Goal: Task Accomplishment & Management: Manage account settings

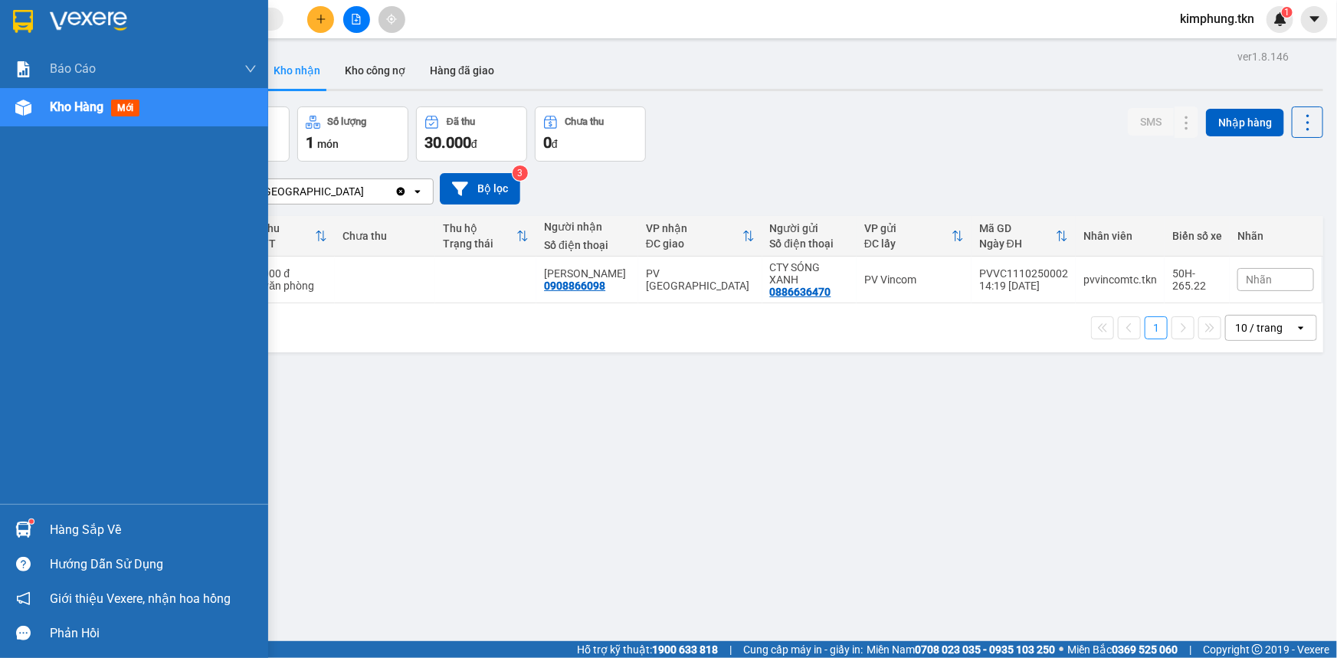
click at [84, 530] on div "Hàng sắp về" at bounding box center [153, 530] width 207 height 23
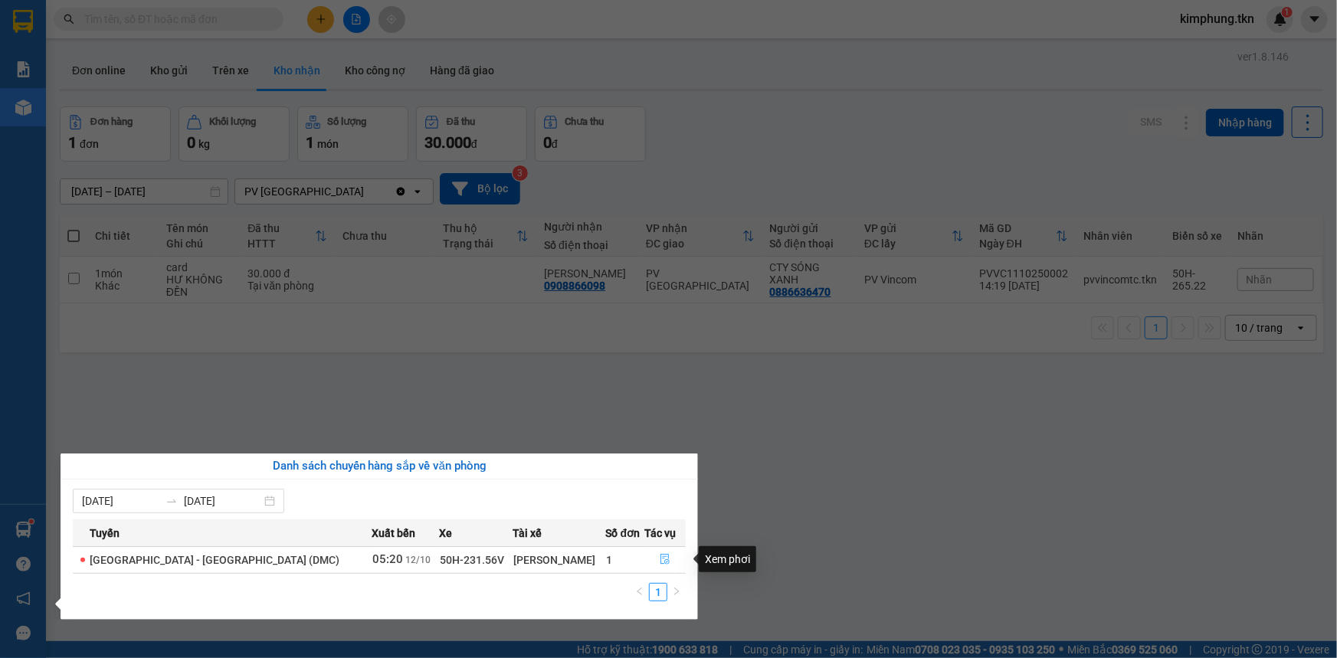
click at [661, 559] on icon "file-done" at bounding box center [665, 559] width 9 height 11
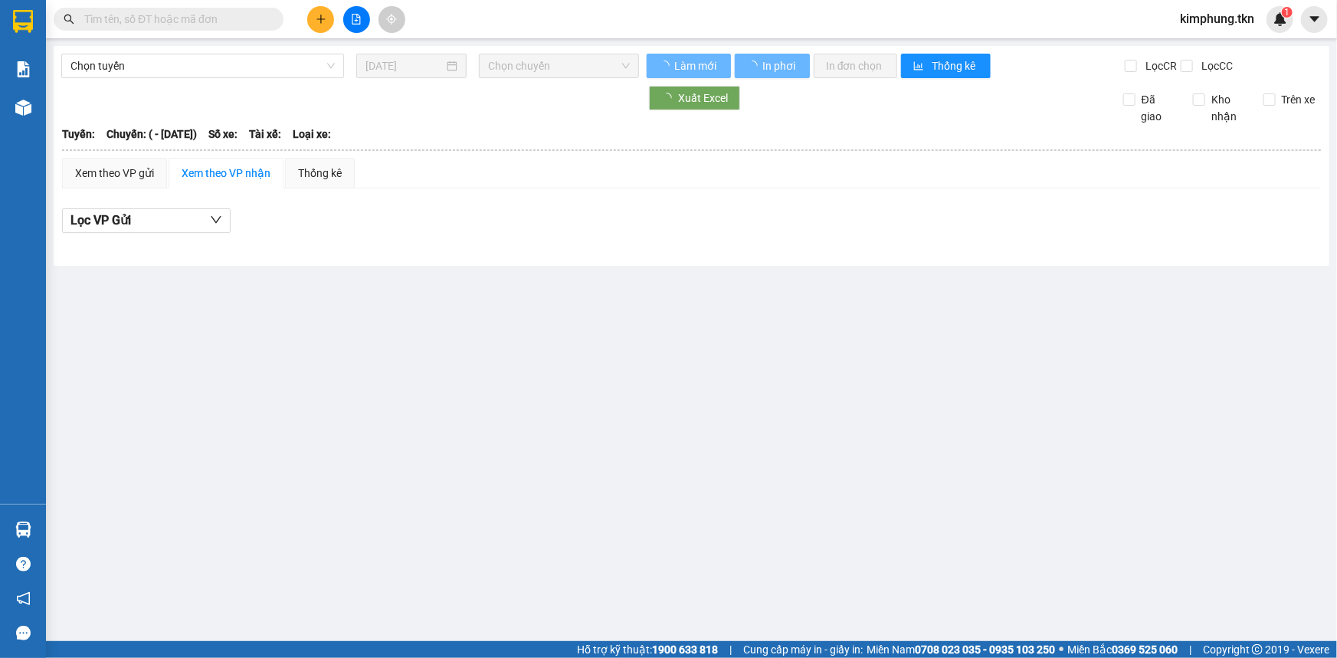
type input "[DATE]"
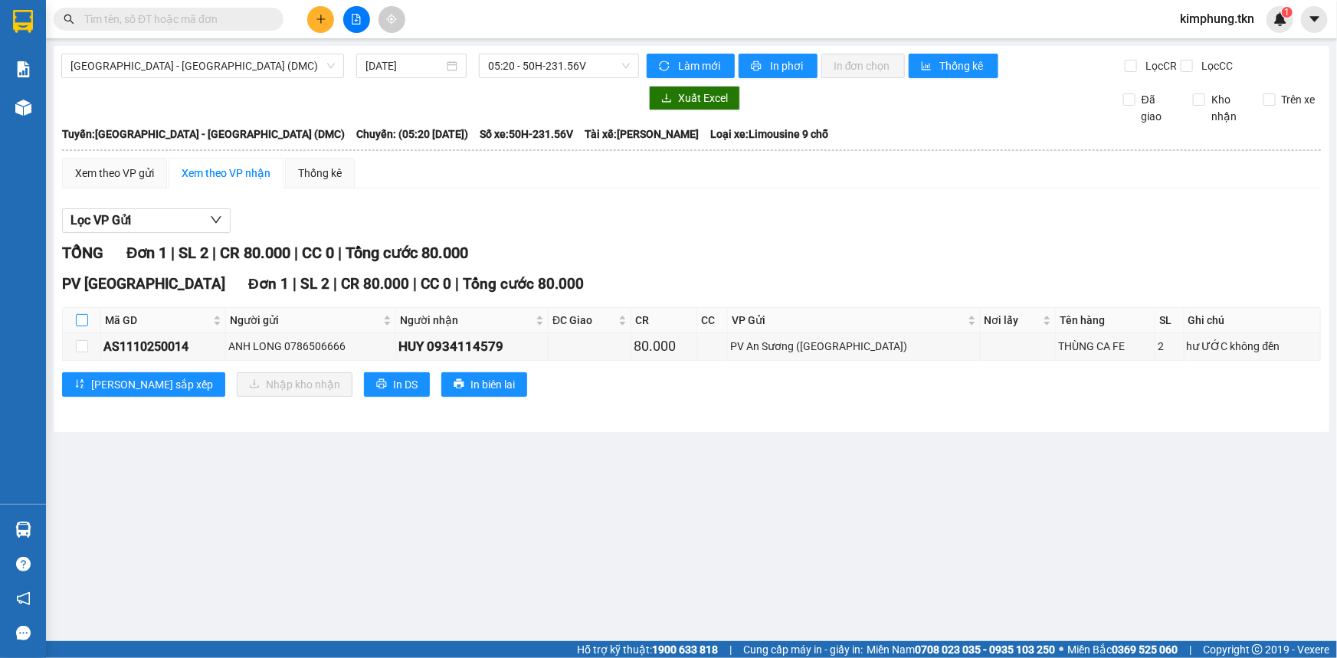
click at [81, 323] on input "checkbox" at bounding box center [82, 320] width 12 height 12
checkbox input "true"
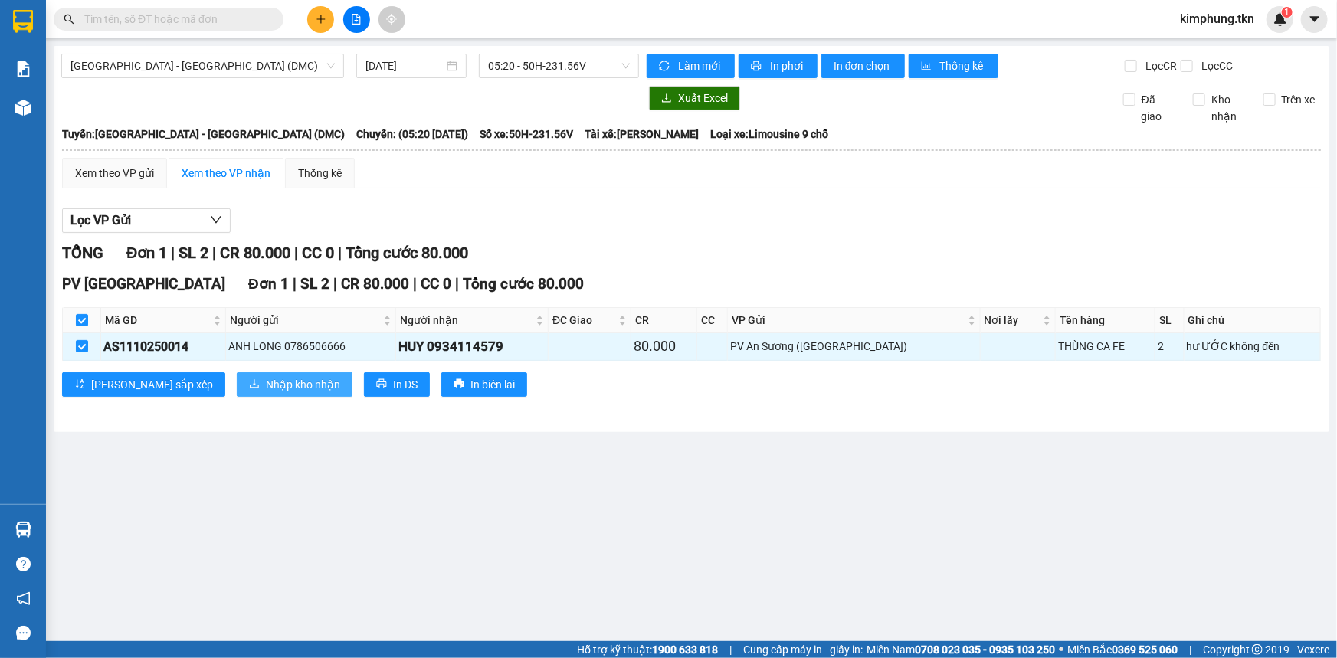
click at [266, 391] on span "Nhập kho nhận" at bounding box center [303, 384] width 74 height 17
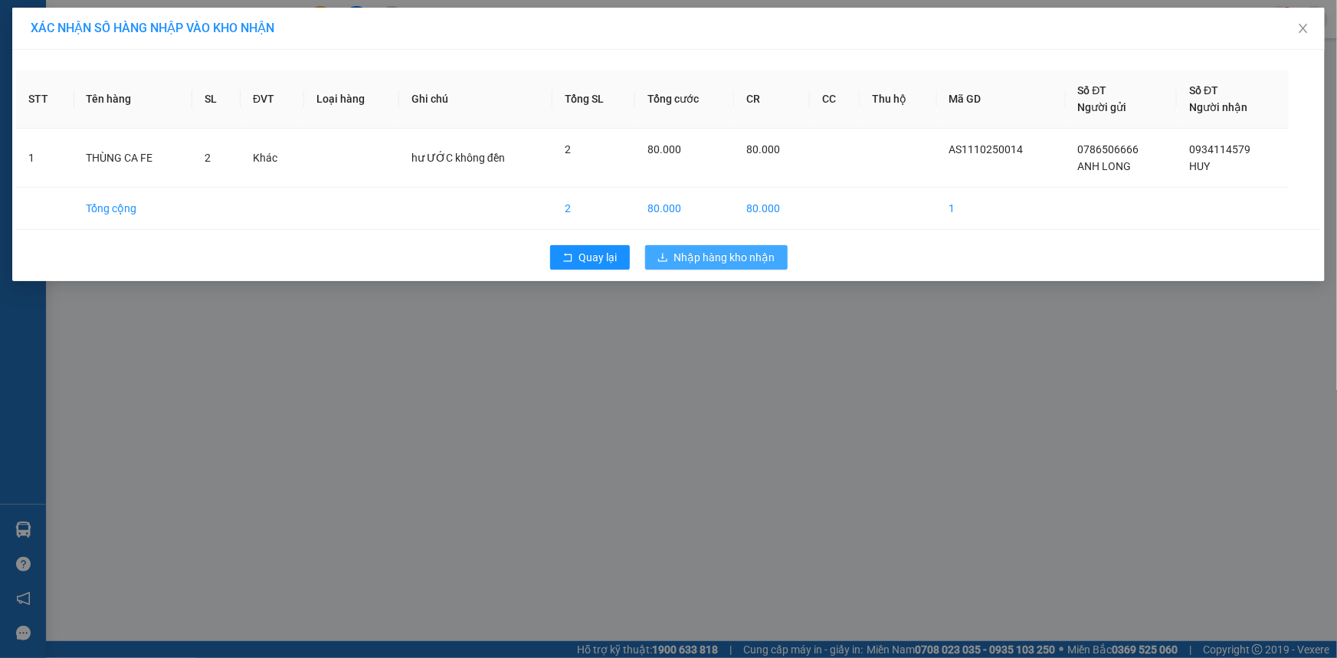
click at [698, 260] on span "Nhập hàng kho nhận" at bounding box center [724, 257] width 101 height 17
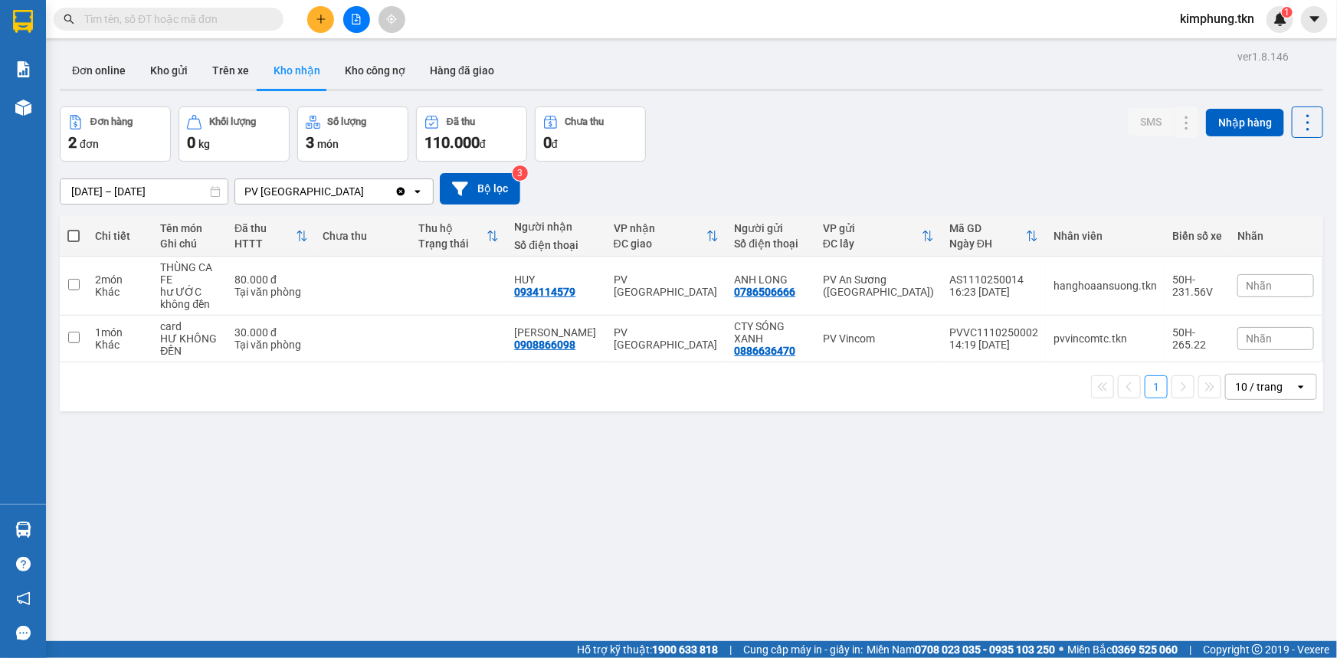
click at [74, 238] on span at bounding box center [73, 236] width 12 height 12
click at [74, 228] on input "checkbox" at bounding box center [74, 228] width 0 height 0
checkbox input "true"
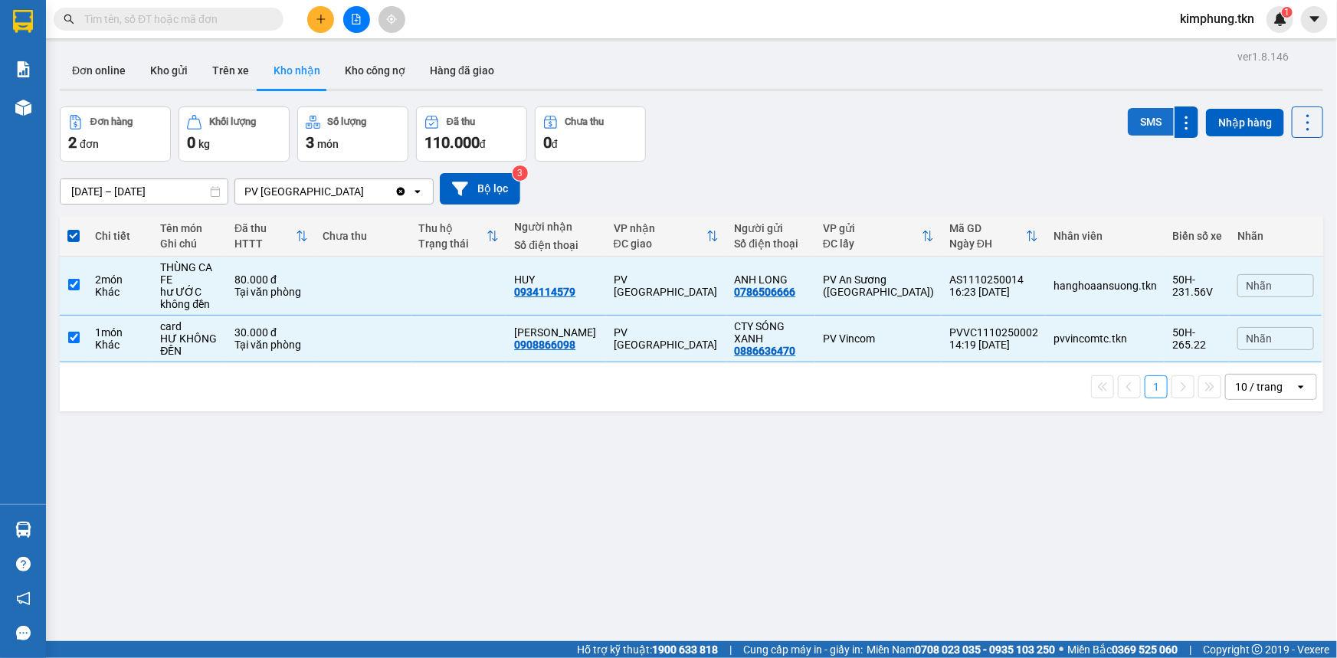
click at [1140, 115] on button "SMS" at bounding box center [1151, 122] width 46 height 28
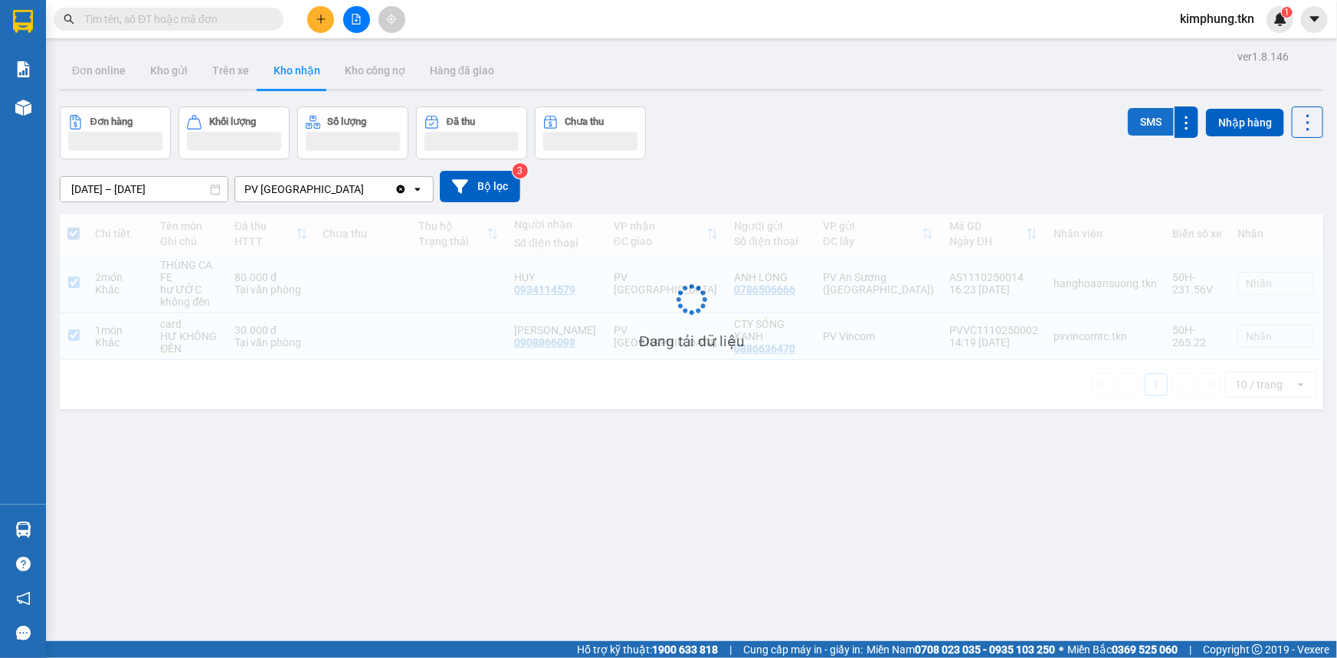
click at [1140, 115] on button "SMS" at bounding box center [1151, 122] width 46 height 28
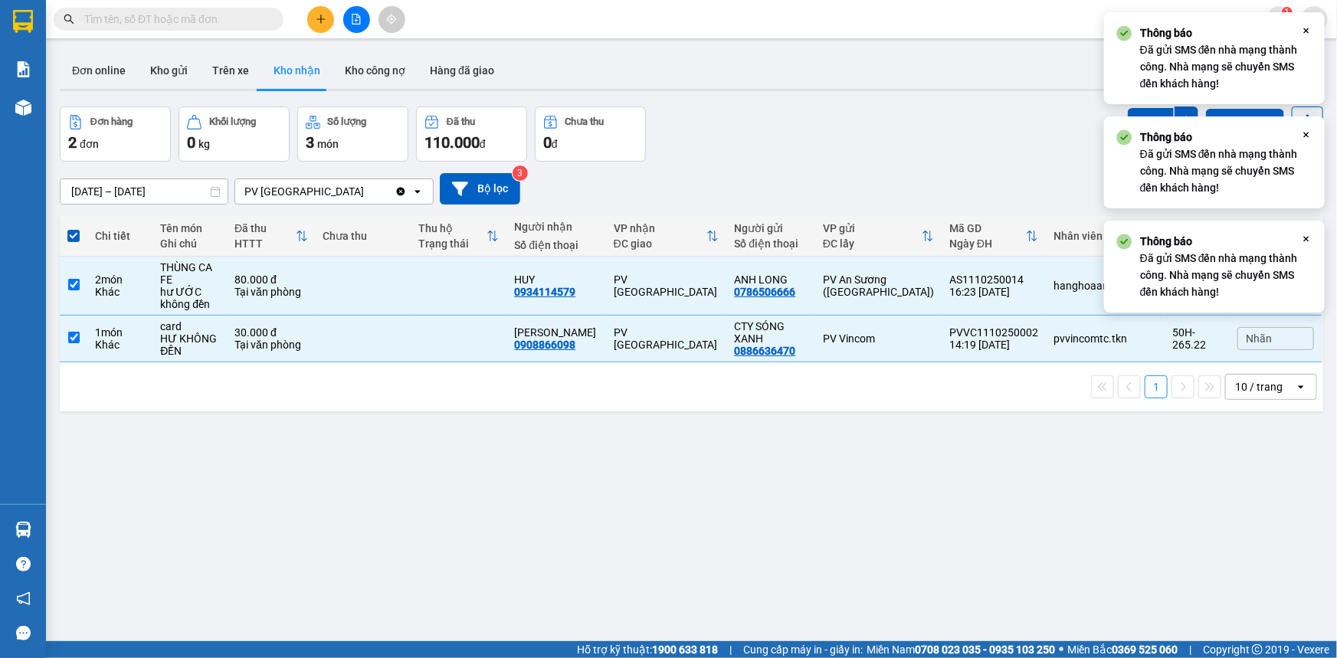
click at [657, 175] on div "[DATE] – [DATE] Press the down arrow key to interact with the calendar and sele…" at bounding box center [692, 188] width 1264 height 31
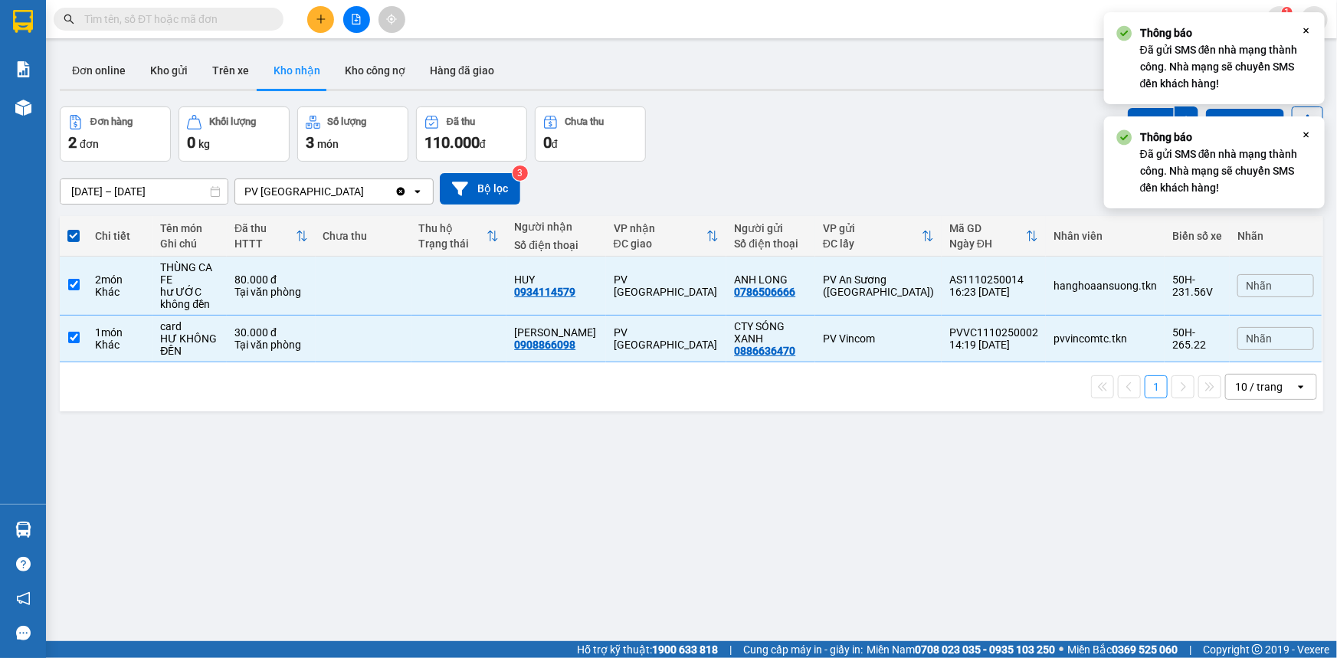
click at [735, 122] on div "Đơn hàng 2 đơn Khối lượng 0 kg Số lượng 3 món Đã thu 110.000 đ Chưa thu 0 đ SMS…" at bounding box center [692, 134] width 1264 height 55
click at [735, 123] on div "Đơn hàng 2 đơn Khối lượng 0 kg Số lượng 3 món Đã thu 110.000 đ Chưa thu 0 đ SMS…" at bounding box center [692, 134] width 1264 height 55
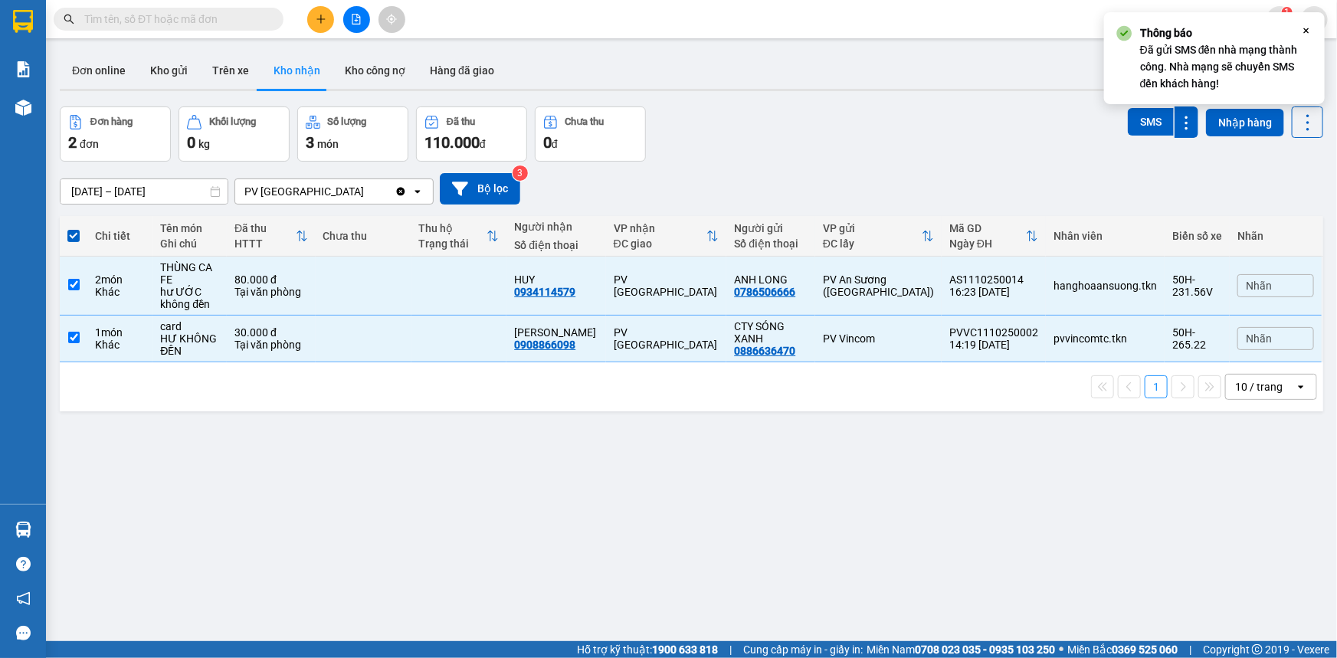
click at [1307, 28] on icon "Close" at bounding box center [1306, 31] width 12 height 12
